Goal: Navigation & Orientation: Go to known website

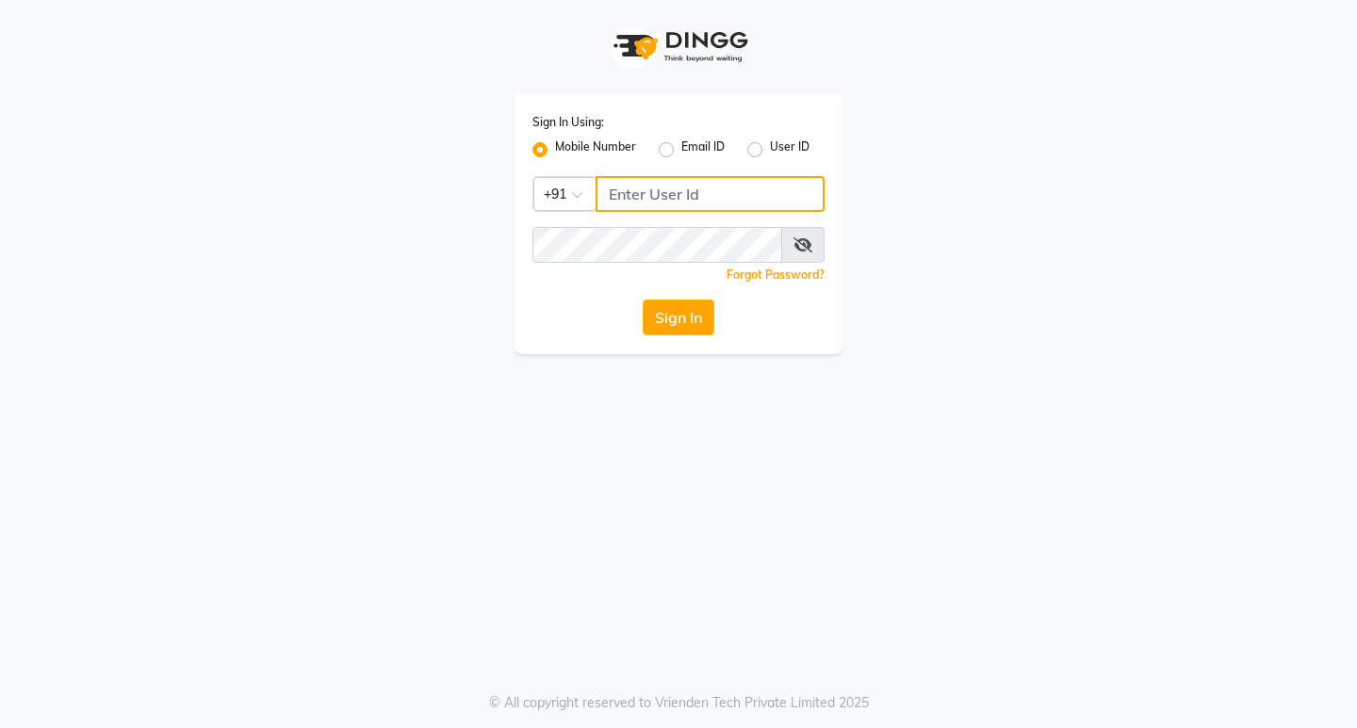
type input "9930166066"
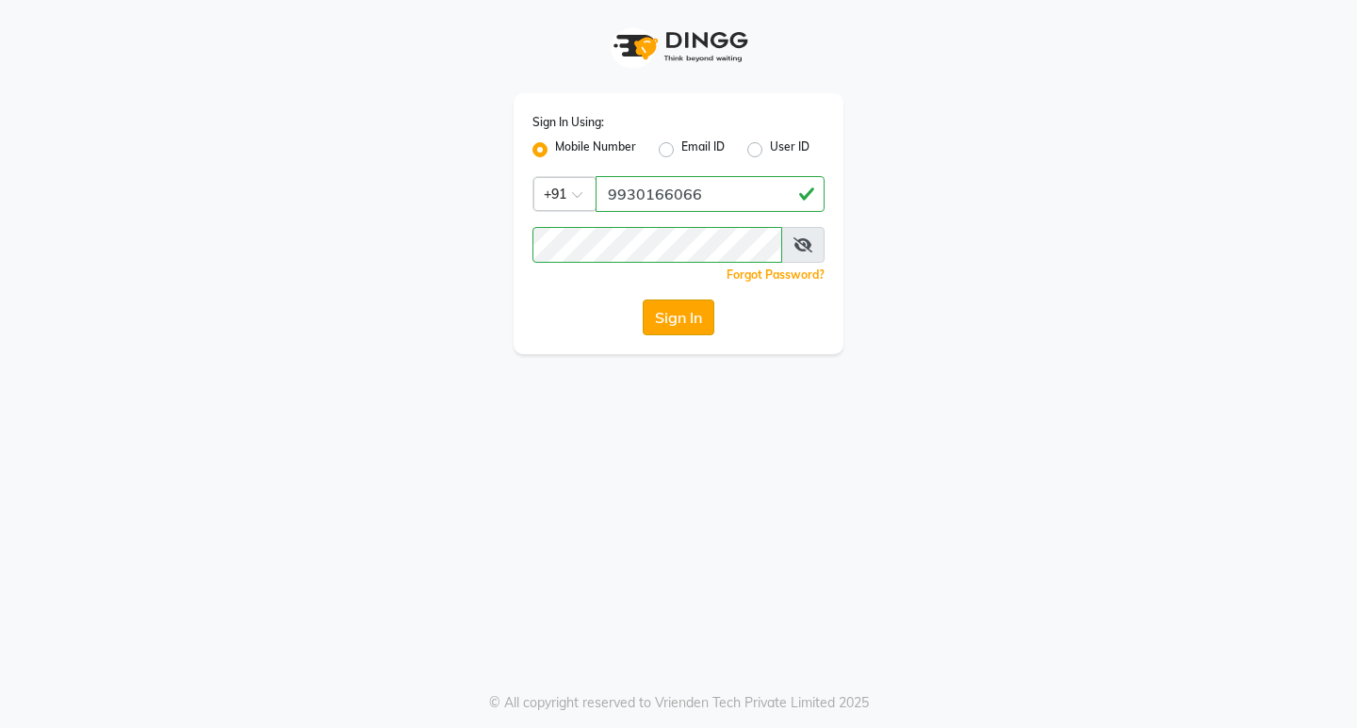
drag, startPoint x: 0, startPoint y: 0, endPoint x: 659, endPoint y: 333, distance: 737.8
click at [659, 333] on button "Sign In" at bounding box center [679, 318] width 72 height 36
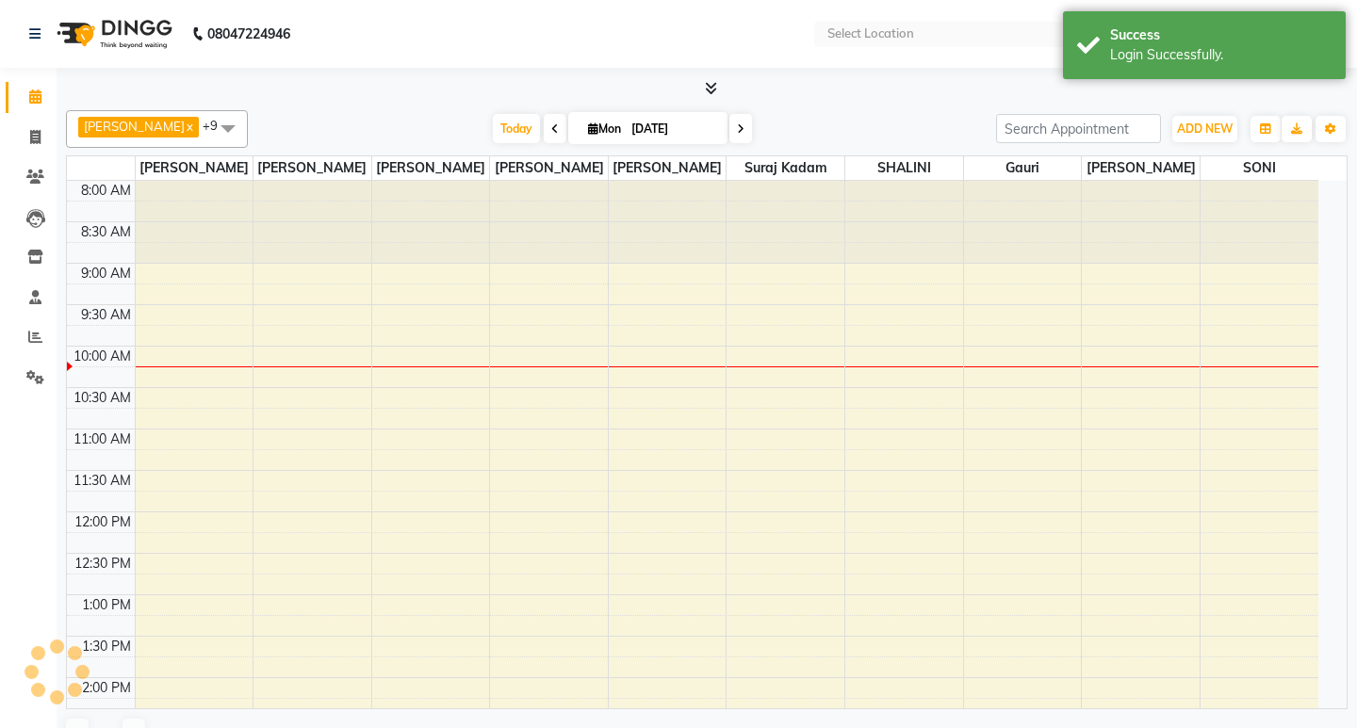
select select "en"
